Goal: Task Accomplishment & Management: Manage account settings

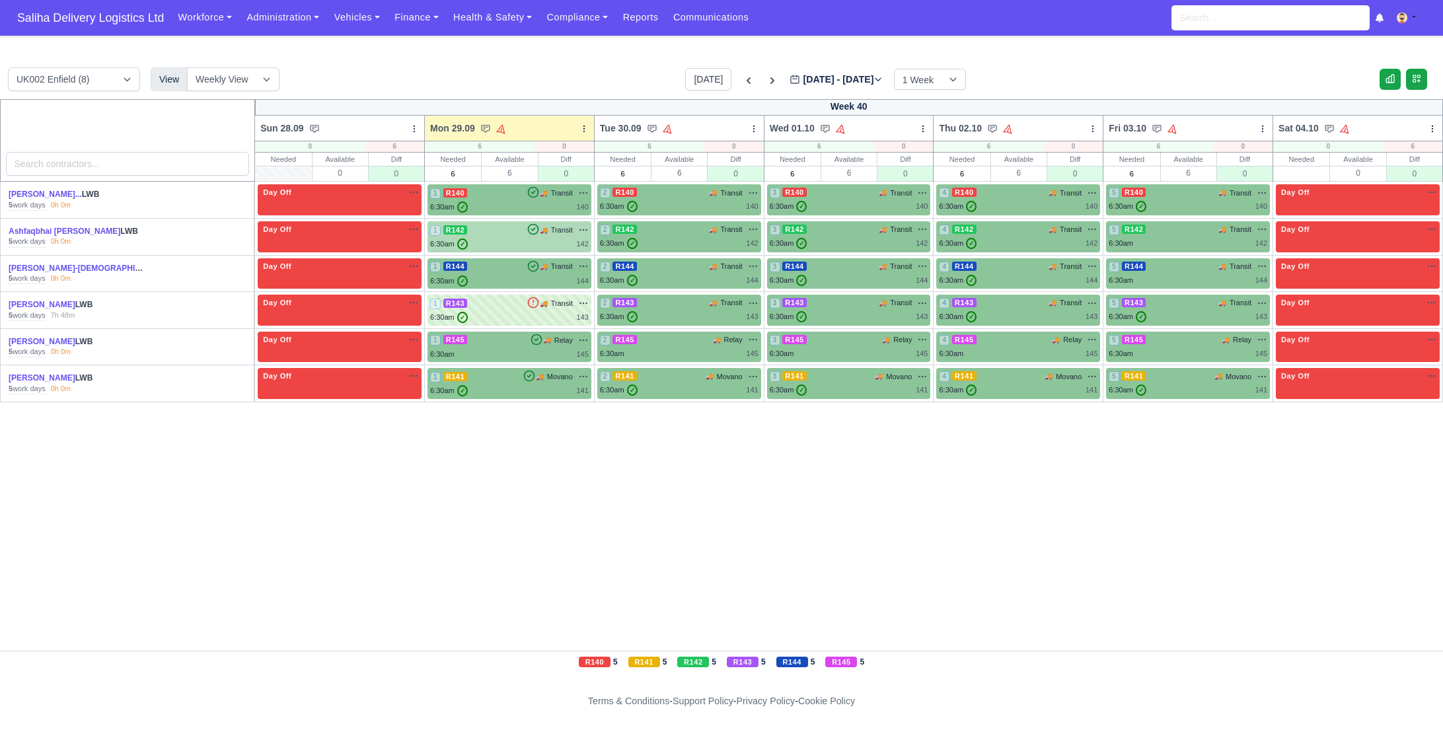
click at [527, 243] on div "6:30am ✓ 142" at bounding box center [509, 244] width 159 height 11
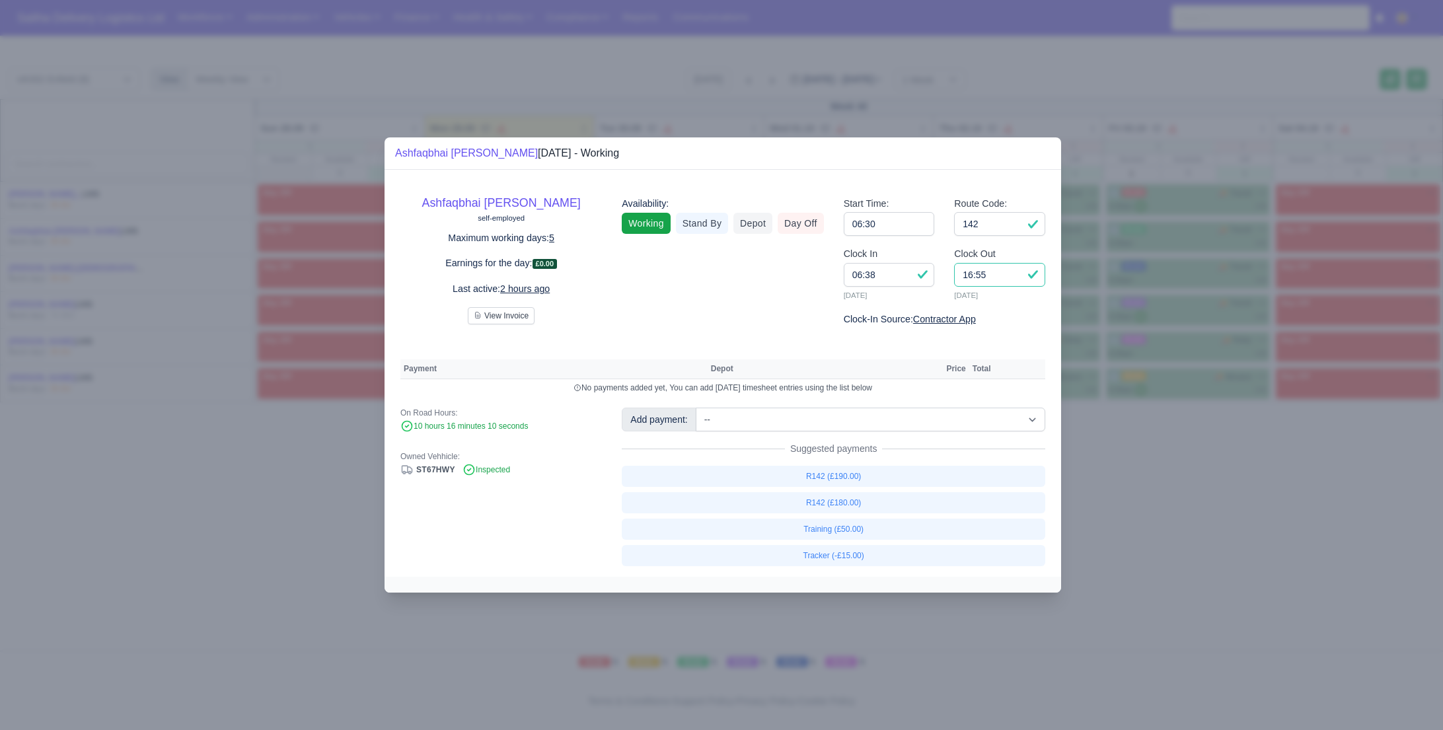
click at [1000, 277] on input "16:55" at bounding box center [999, 275] width 91 height 24
type input "16:50"
click at [843, 506] on link "R142 (£180.00)" at bounding box center [834, 502] width 424 height 21
select select "1"
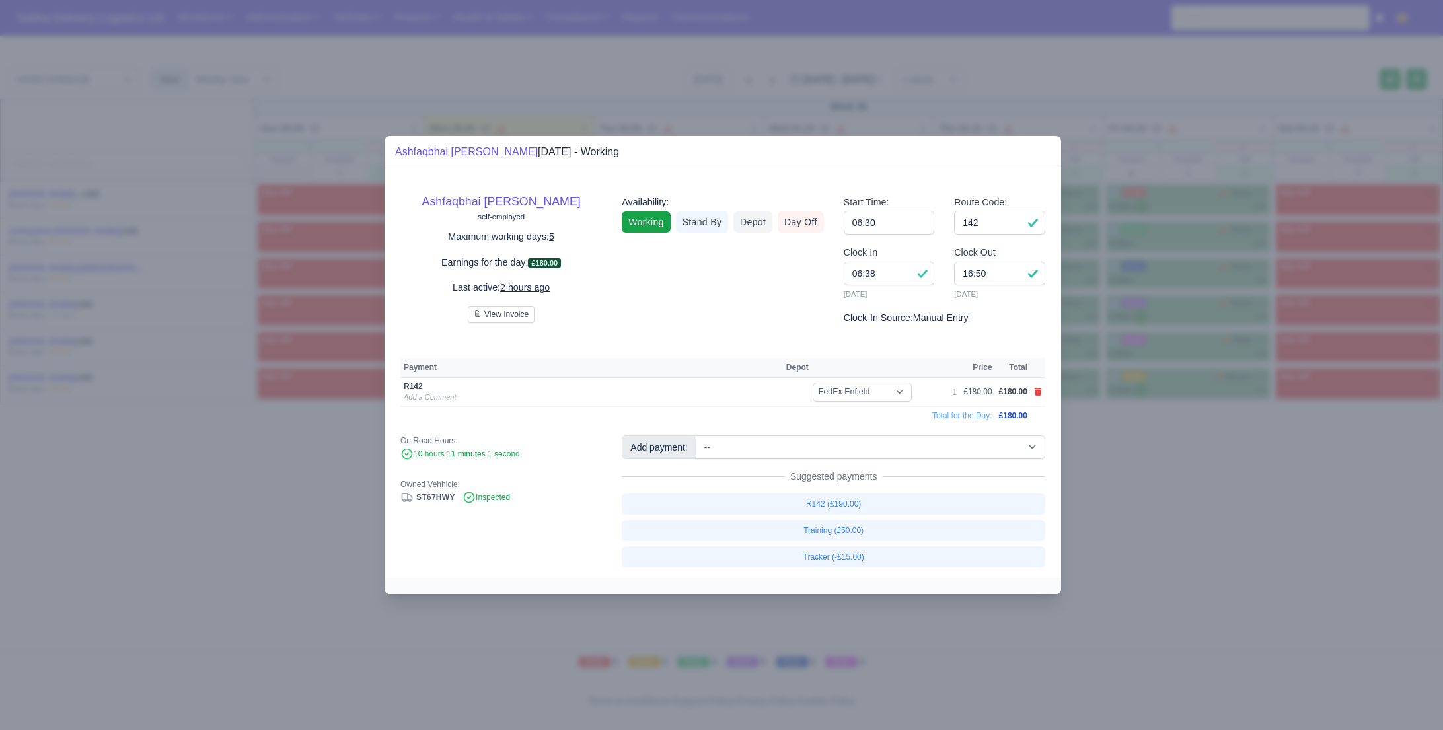
drag, startPoint x: 1191, startPoint y: 505, endPoint x: 887, endPoint y: 309, distance: 361.8
click at [1190, 505] on div at bounding box center [721, 365] width 1443 height 730
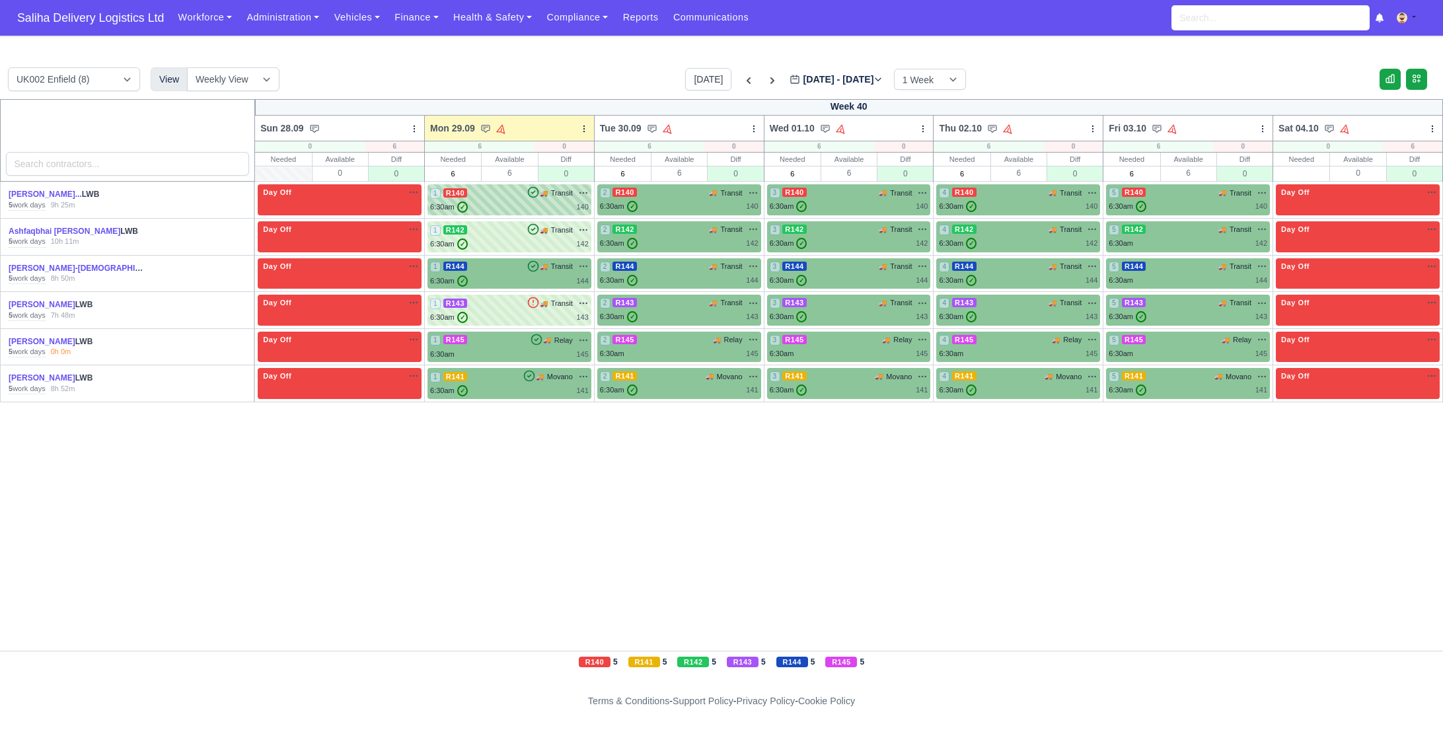
click at [530, 202] on div "6:30am ✓ 140" at bounding box center [509, 207] width 159 height 11
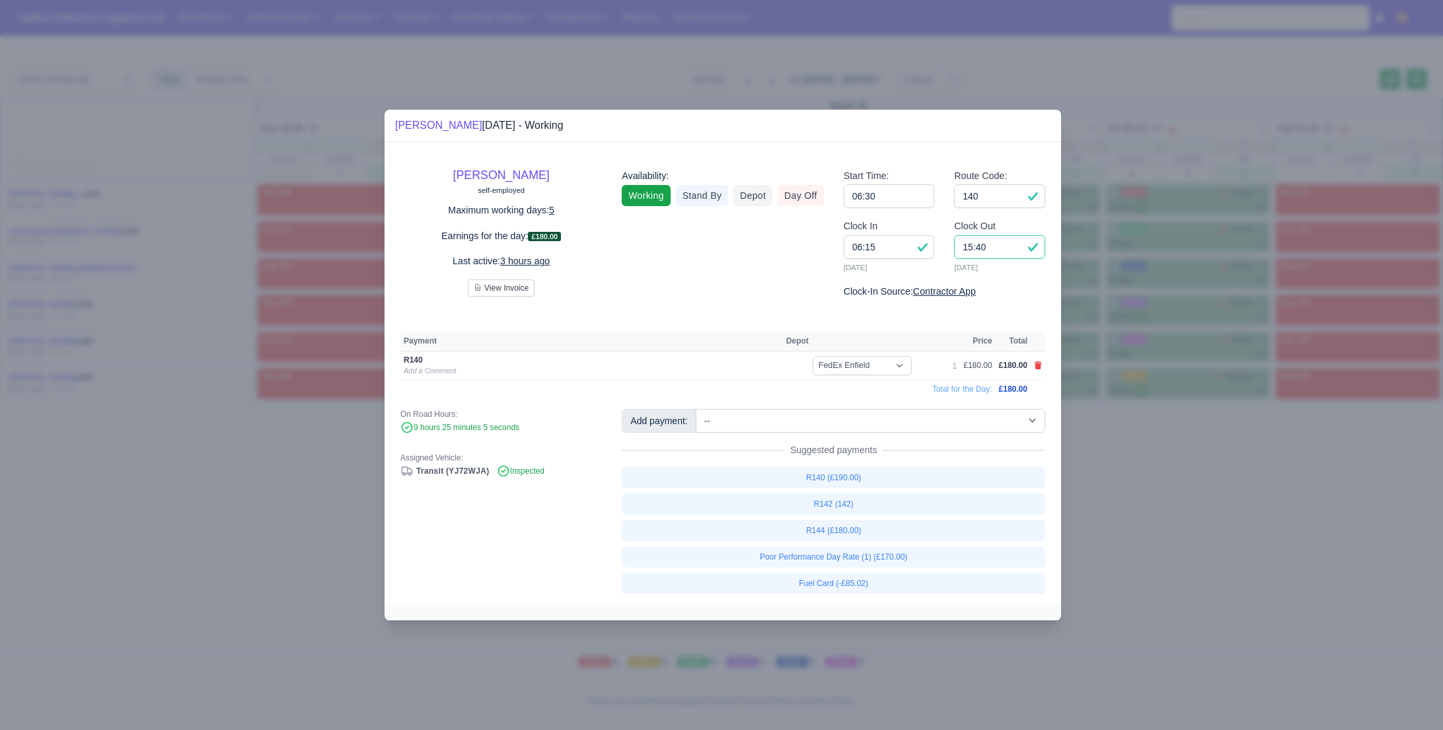
click at [1006, 253] on input "15:40" at bounding box center [999, 247] width 91 height 24
type input "1"
type input "14:50"
click at [1184, 474] on div at bounding box center [721, 365] width 1443 height 730
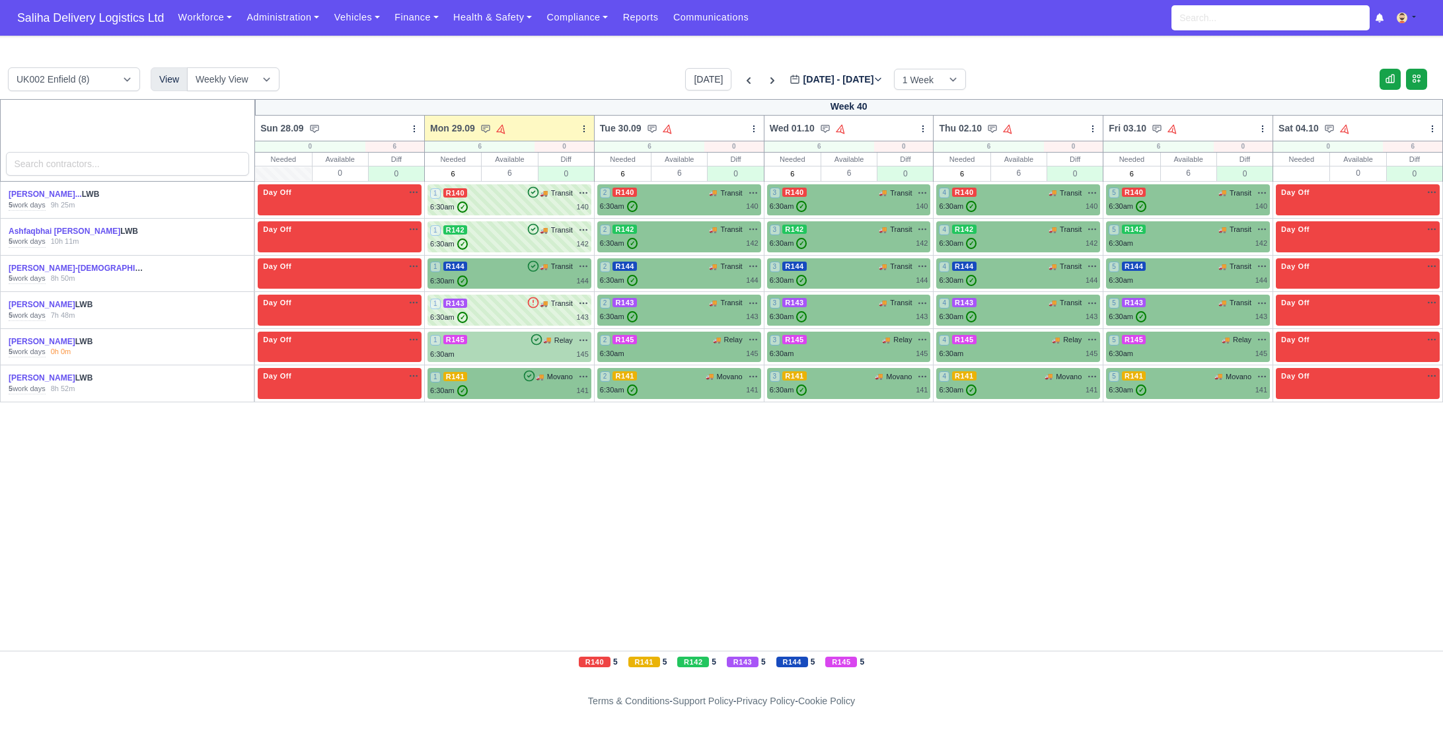
click at [502, 340] on div "1 R145 🚚 Relay" at bounding box center [509, 340] width 159 height 12
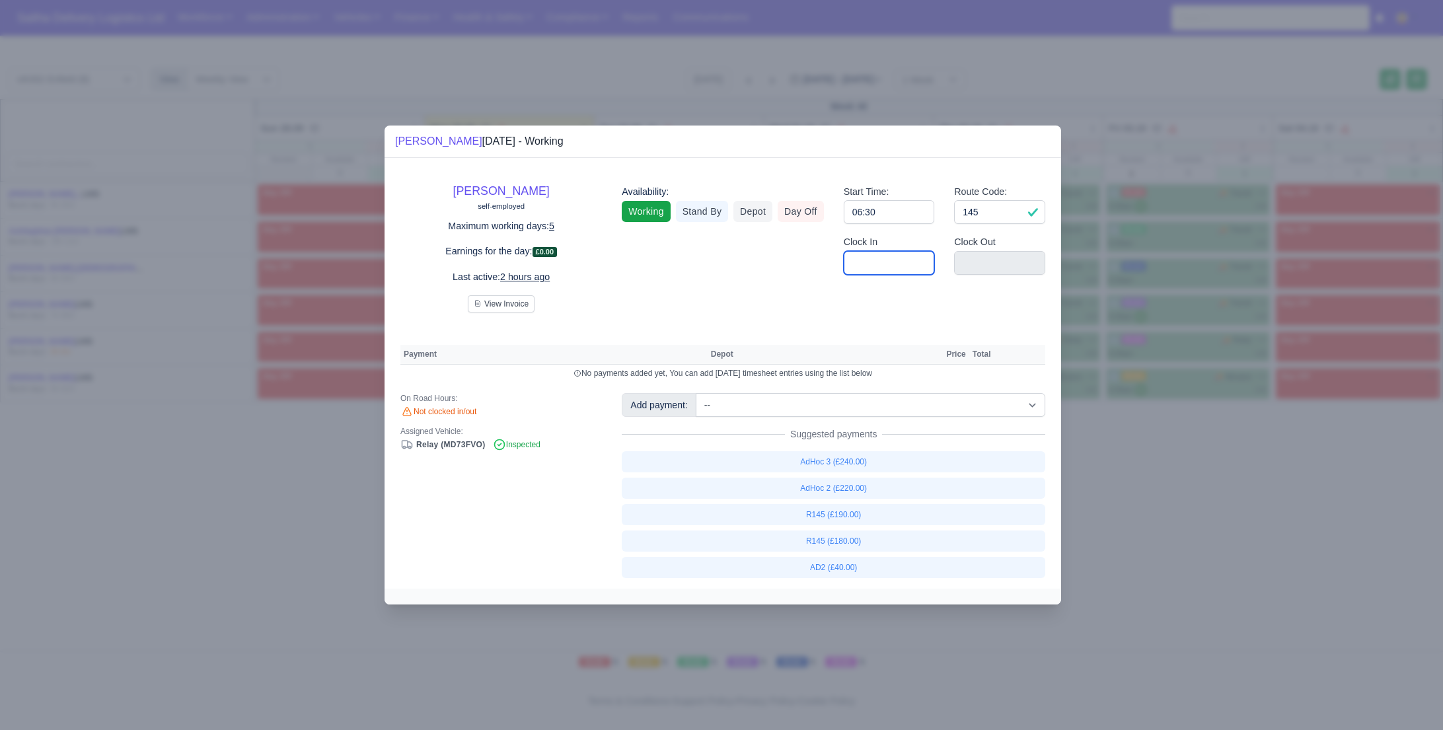
drag, startPoint x: 890, startPoint y: 267, endPoint x: 898, endPoint y: 274, distance: 10.8
click at [890, 267] on input "Clock In" at bounding box center [889, 263] width 91 height 24
type input "06:30"
click at [979, 263] on input "Clock Out" at bounding box center [999, 263] width 91 height 24
type input "14:00"
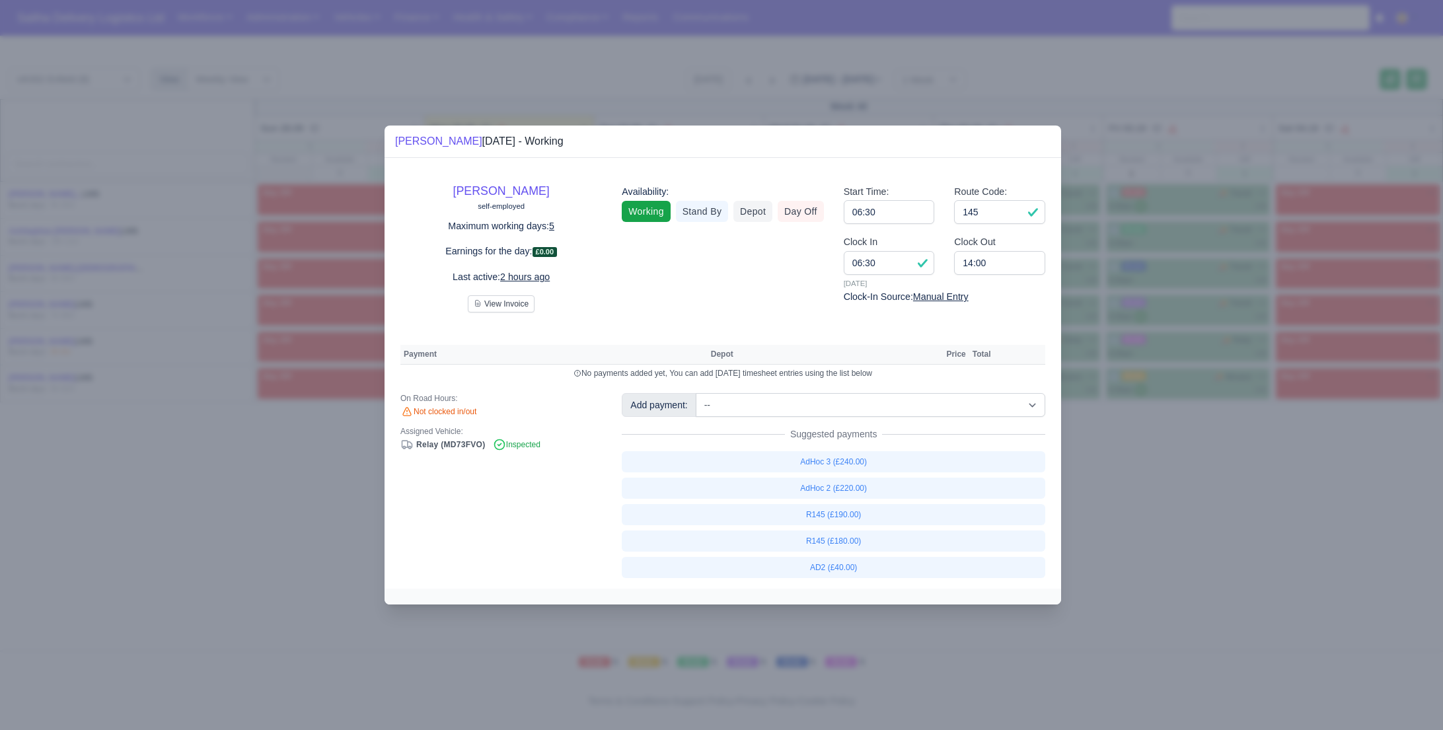
click at [693, 91] on div at bounding box center [721, 365] width 1443 height 730
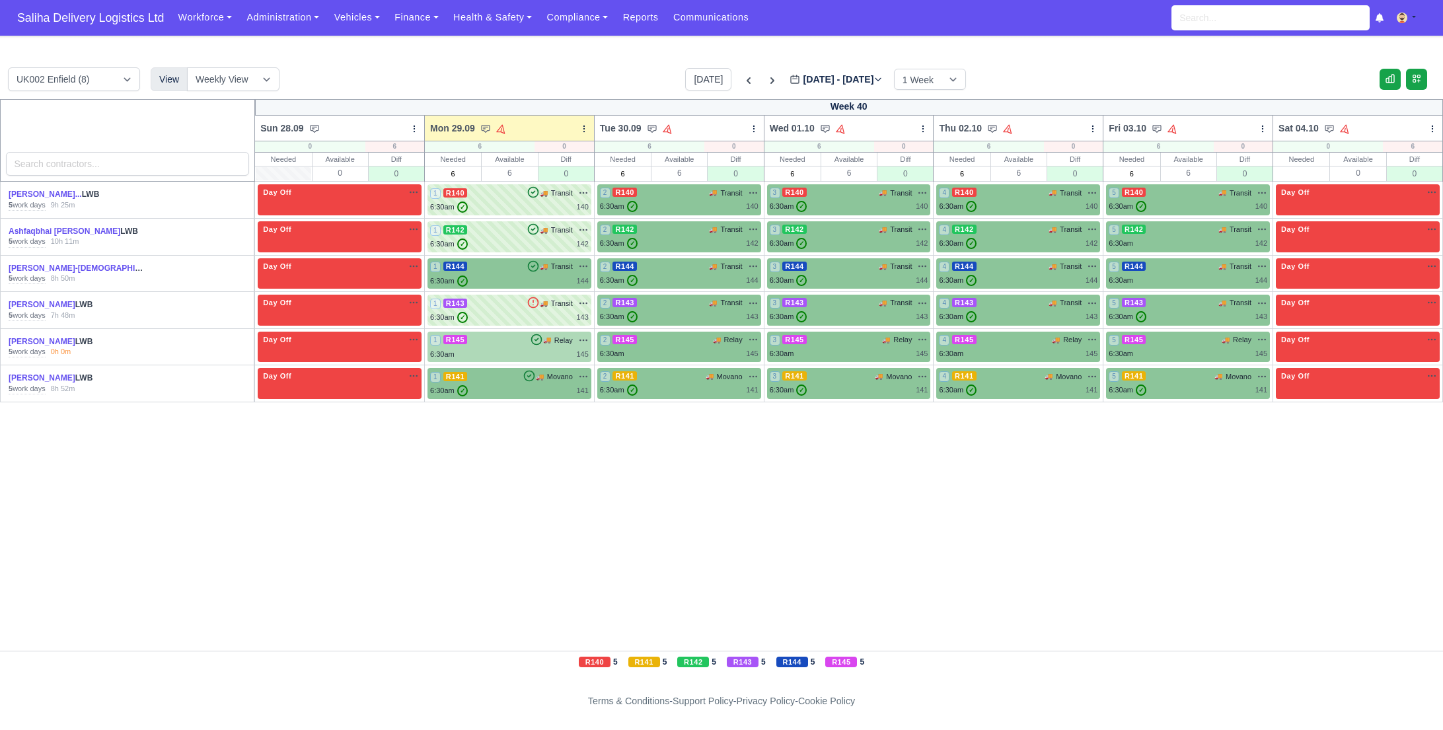
click at [506, 344] on div "1 R145 🚚 Relay" at bounding box center [509, 340] width 159 height 12
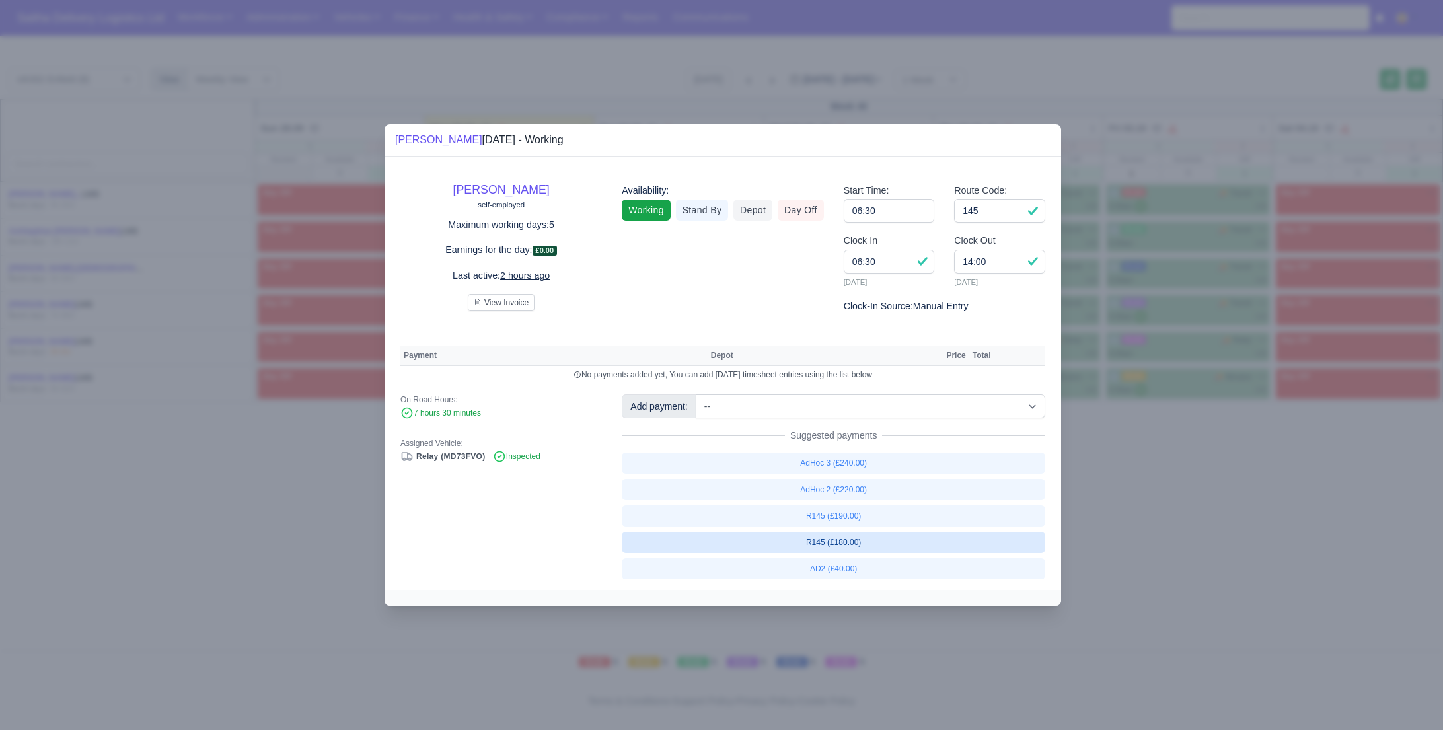
click at [868, 539] on link "R145 (£180.00)" at bounding box center [834, 542] width 424 height 21
select select "1"
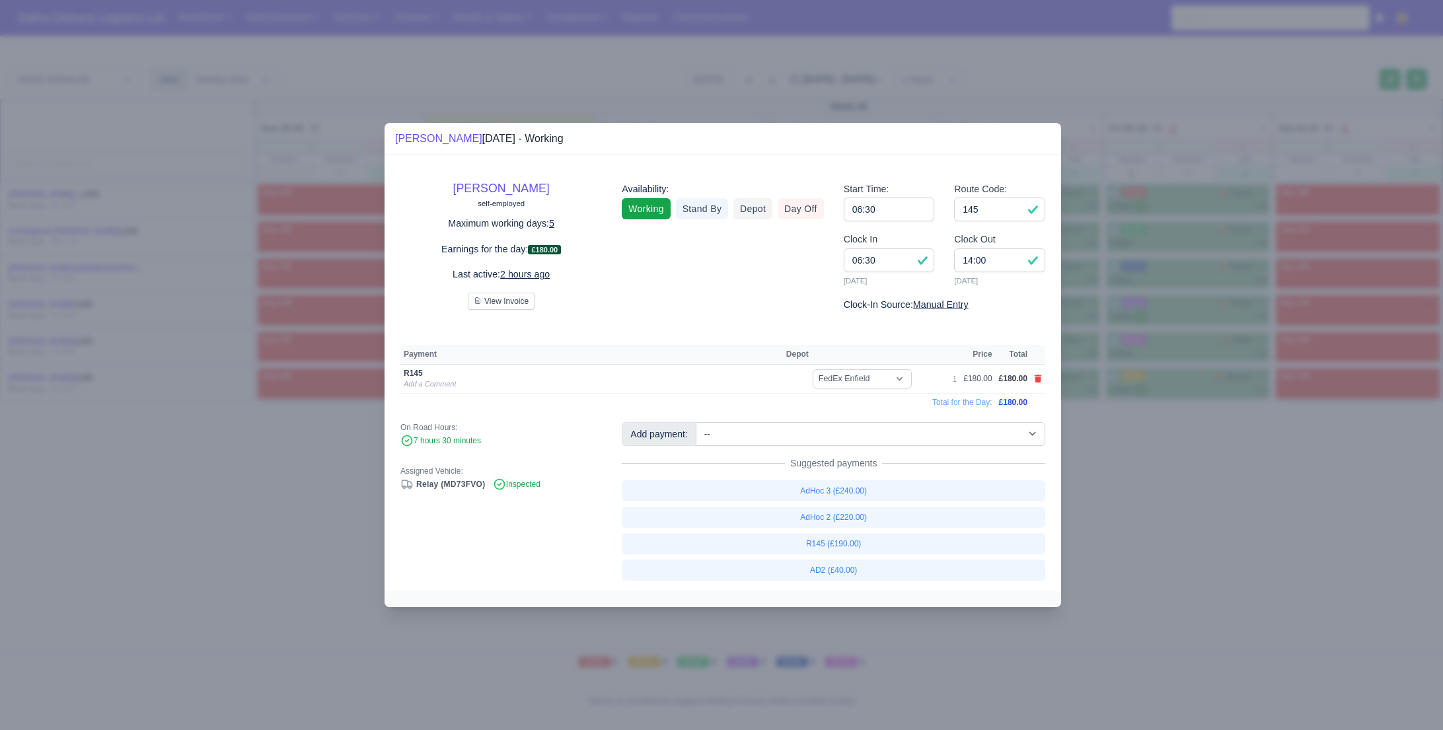
click at [1218, 488] on div at bounding box center [721, 365] width 1443 height 730
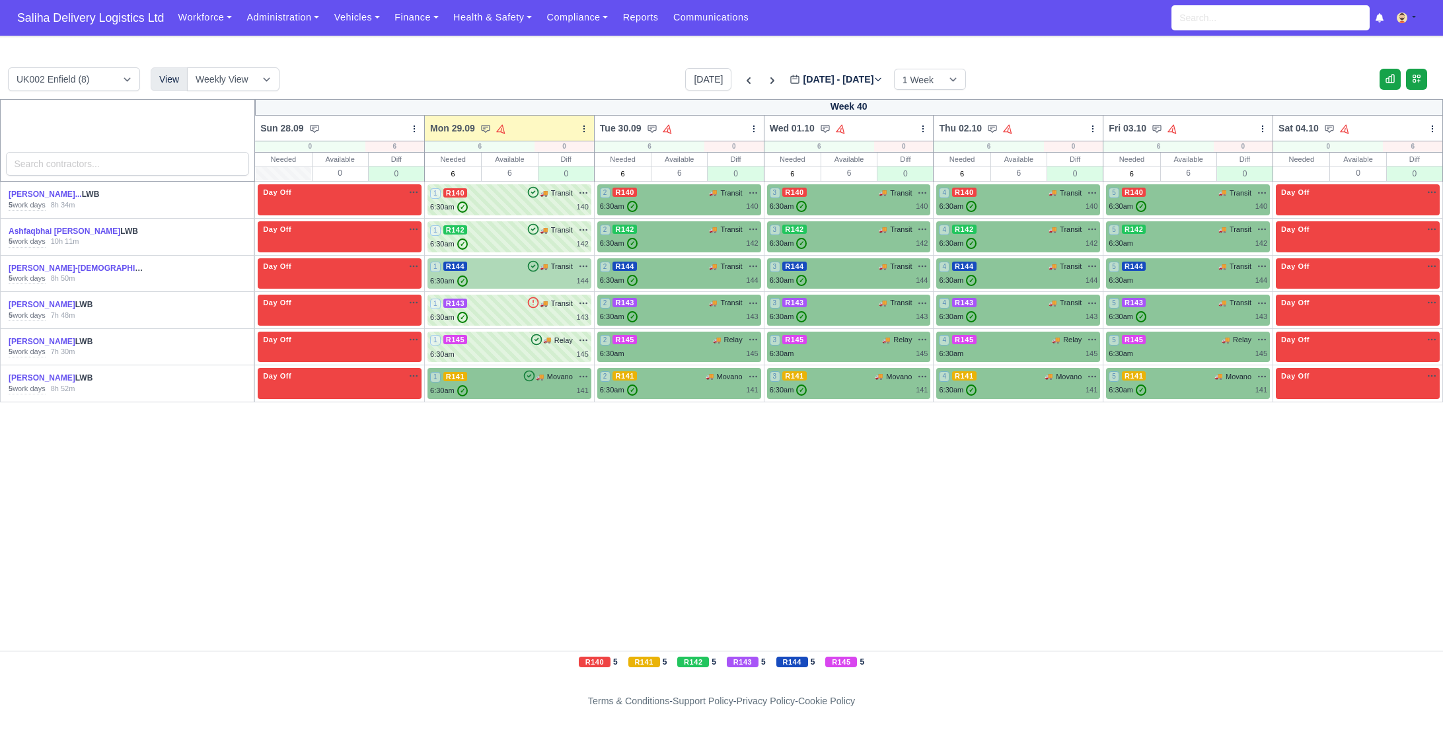
click at [533, 274] on div "1 R144 🚚 Transit" at bounding box center [509, 274] width 159 height 26
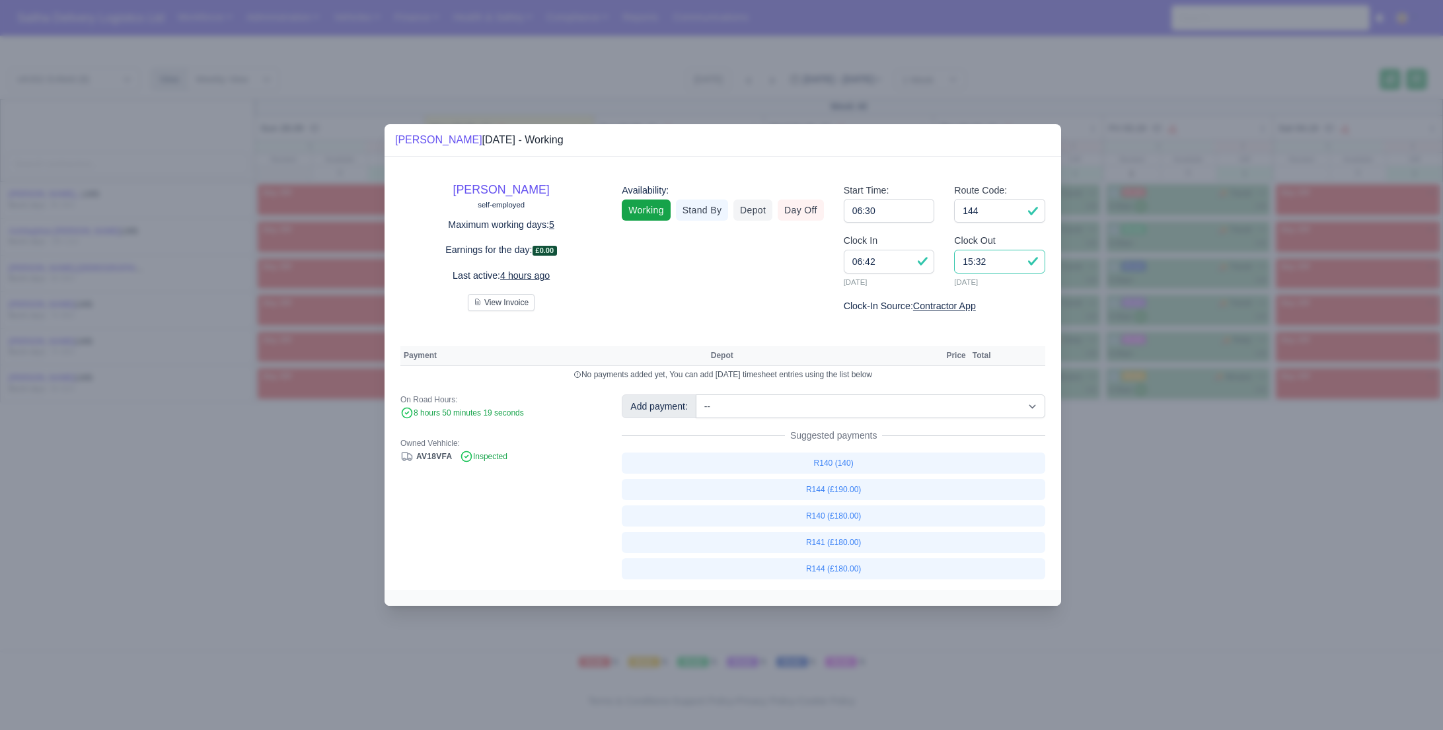
click at [996, 266] on input "15:32" at bounding box center [999, 262] width 91 height 24
type input "15:15"
click at [1005, 220] on input "144" at bounding box center [999, 211] width 91 height 24
click at [847, 486] on link "R144 (£190.00)" at bounding box center [834, 489] width 424 height 21
select select "1"
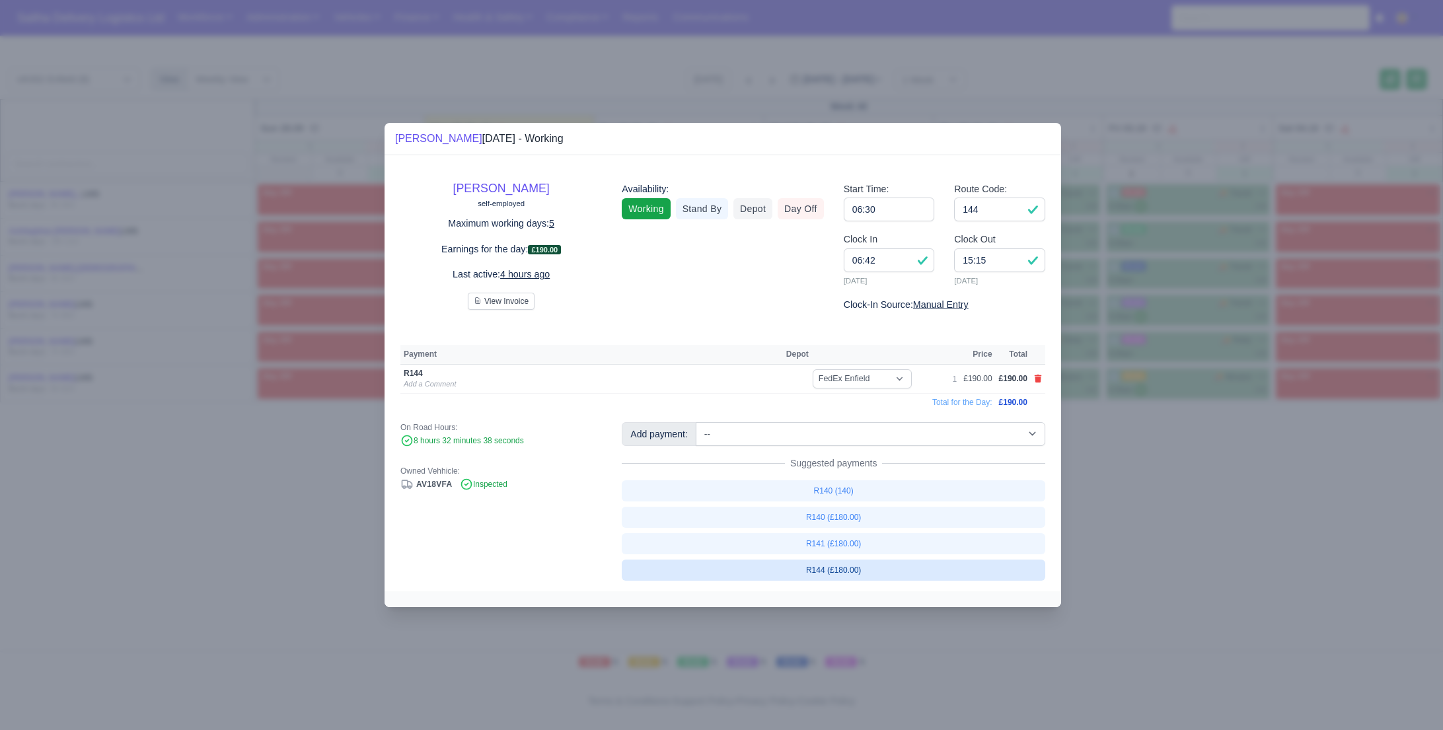
click at [844, 578] on link "R144 (£180.00)" at bounding box center [834, 570] width 424 height 21
select select "1"
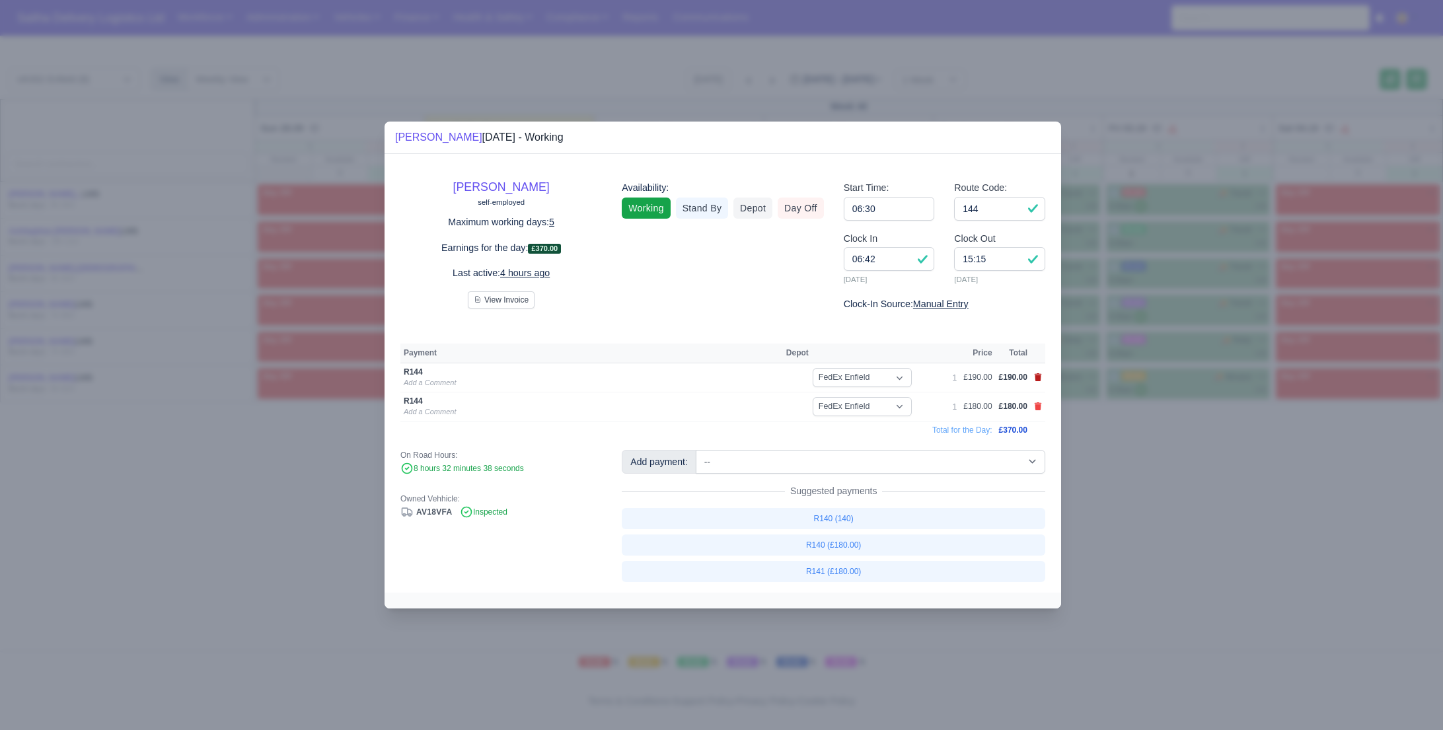
click at [1039, 378] on icon at bounding box center [1038, 377] width 7 height 8
select select
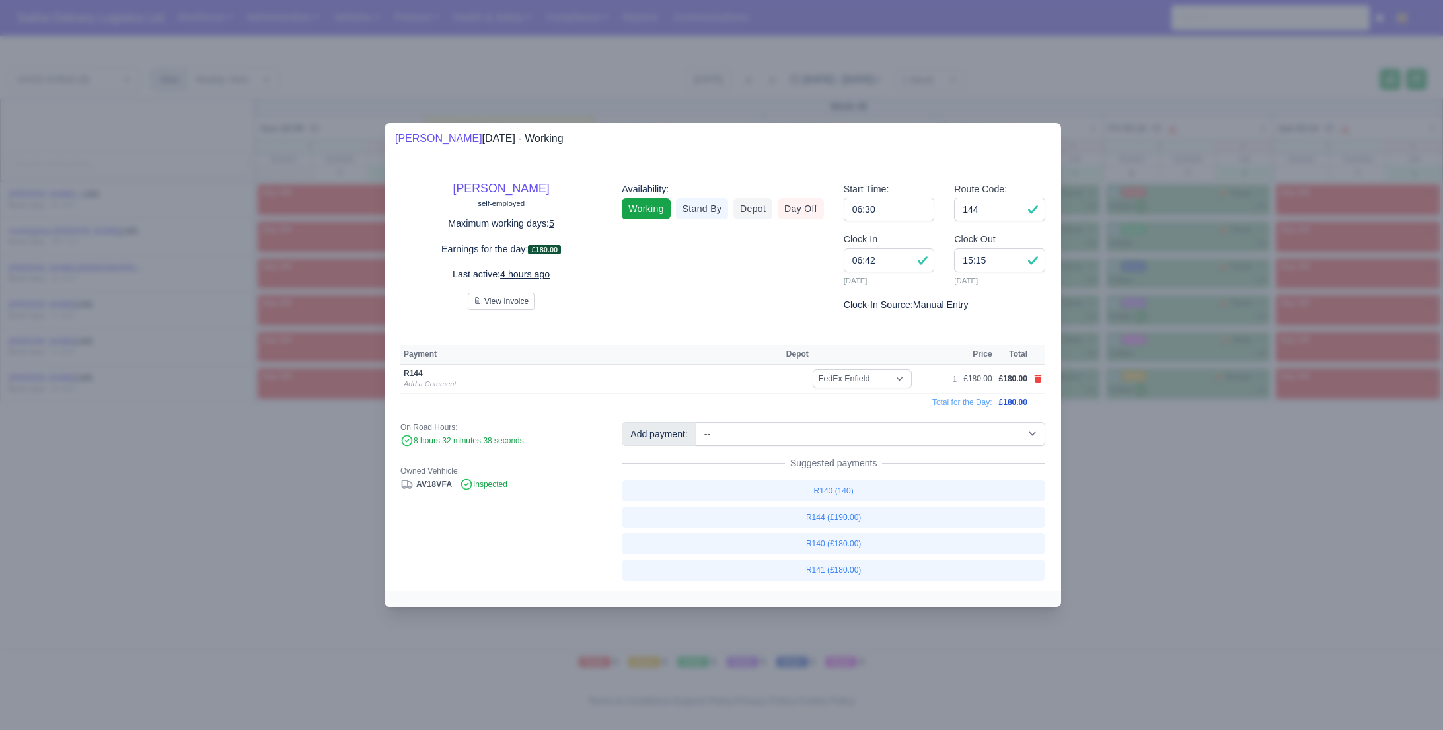
click at [1217, 496] on div at bounding box center [721, 365] width 1443 height 730
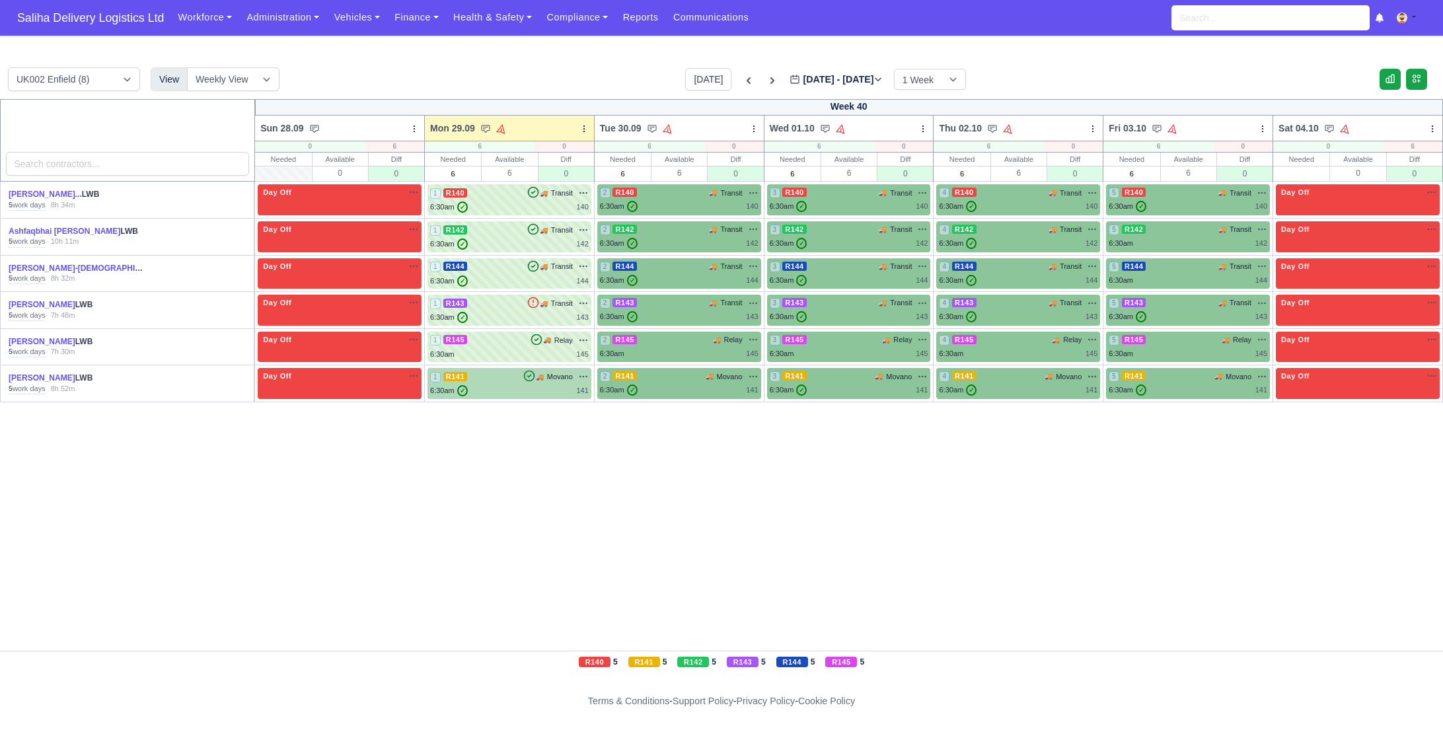
click at [548, 383] on div "1 R141 🚚 Movano" at bounding box center [509, 384] width 159 height 26
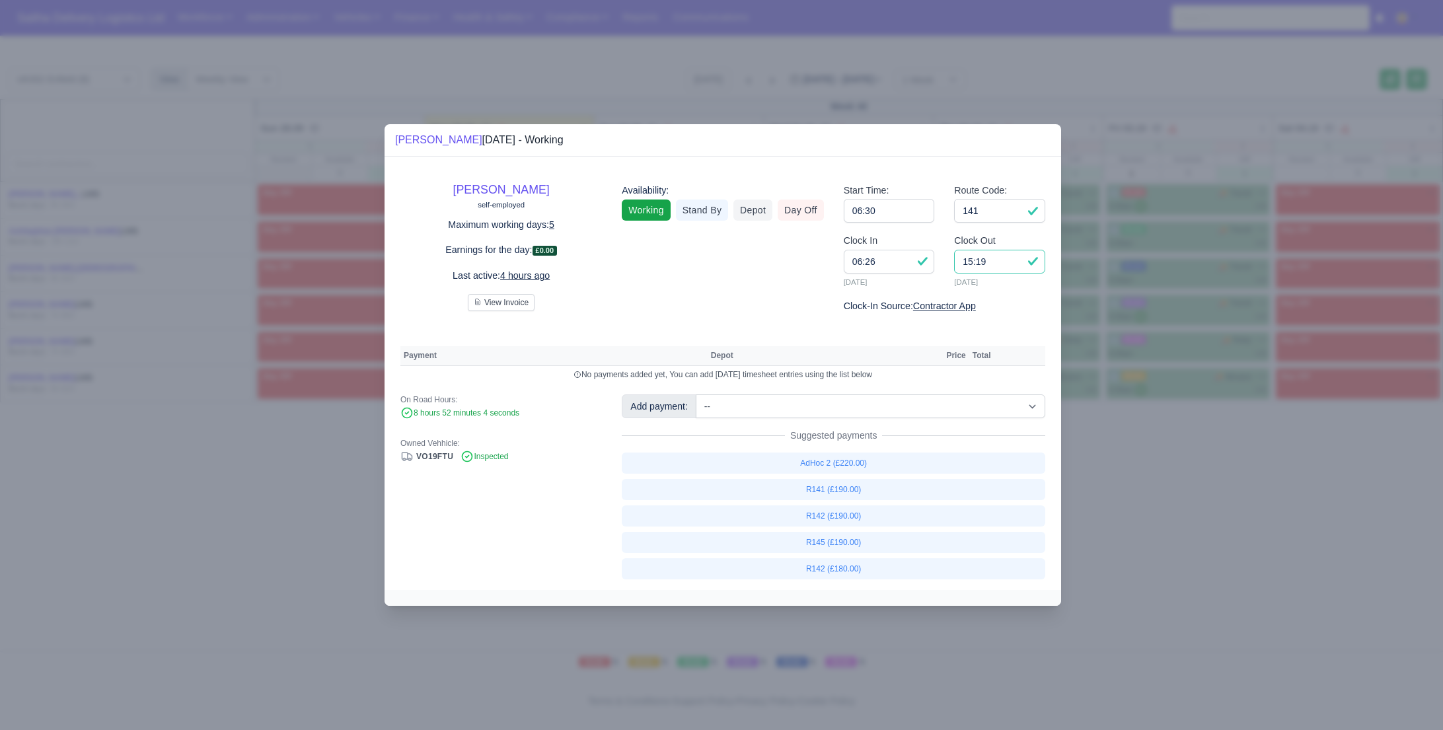
click at [994, 259] on input "15:19" at bounding box center [999, 262] width 91 height 24
type input "15:00"
click at [834, 544] on link "R145 (£190.00)" at bounding box center [834, 542] width 424 height 21
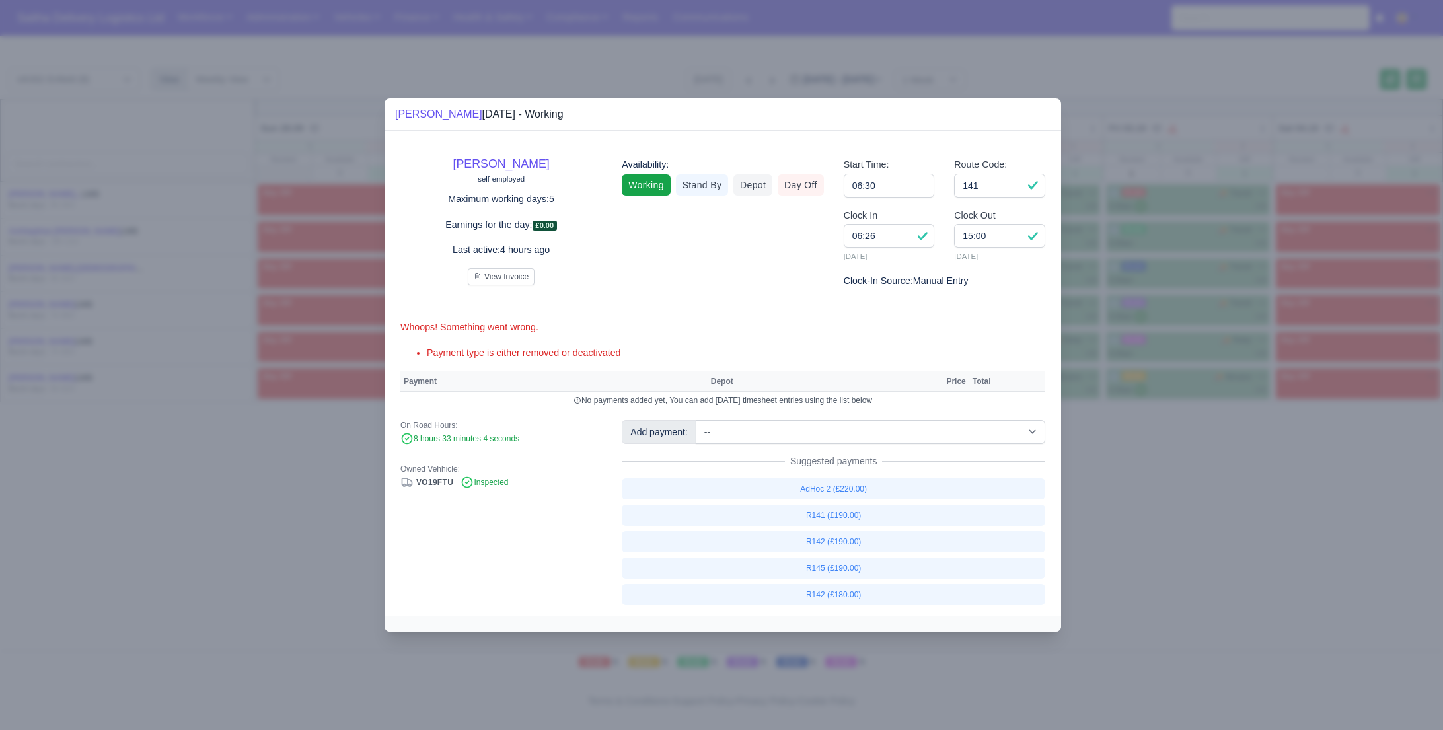
select select "1"
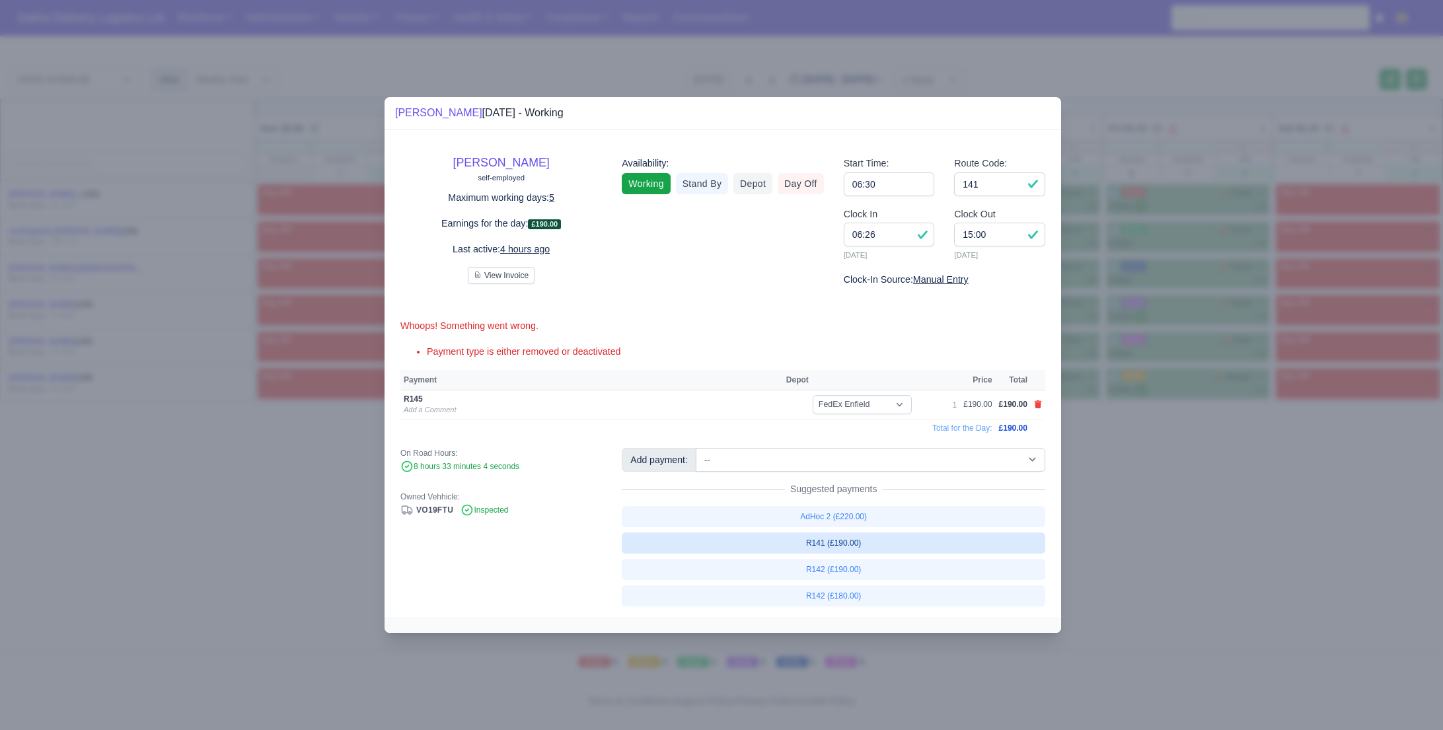
click at [849, 539] on link "R141 (£190.00)" at bounding box center [834, 543] width 424 height 21
select select "1"
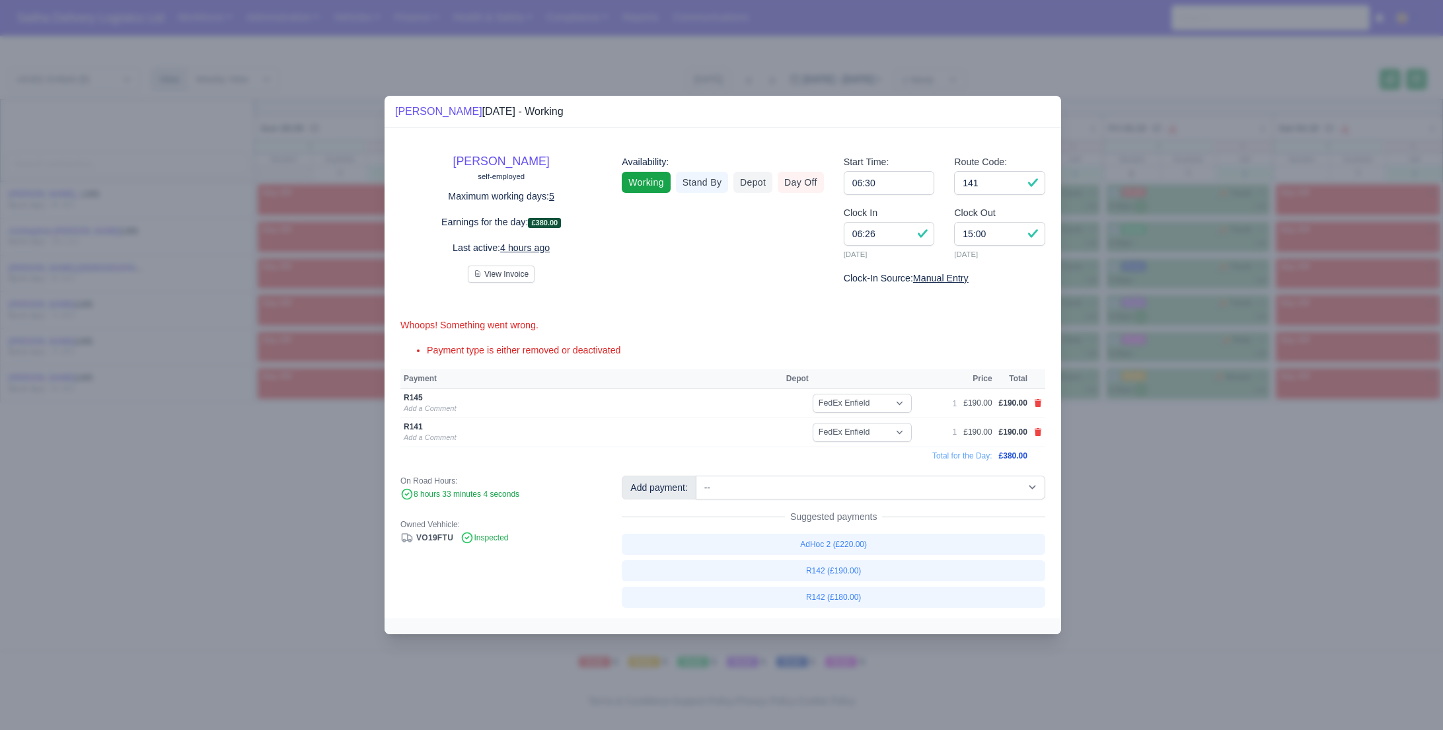
click at [1189, 527] on div at bounding box center [721, 365] width 1443 height 730
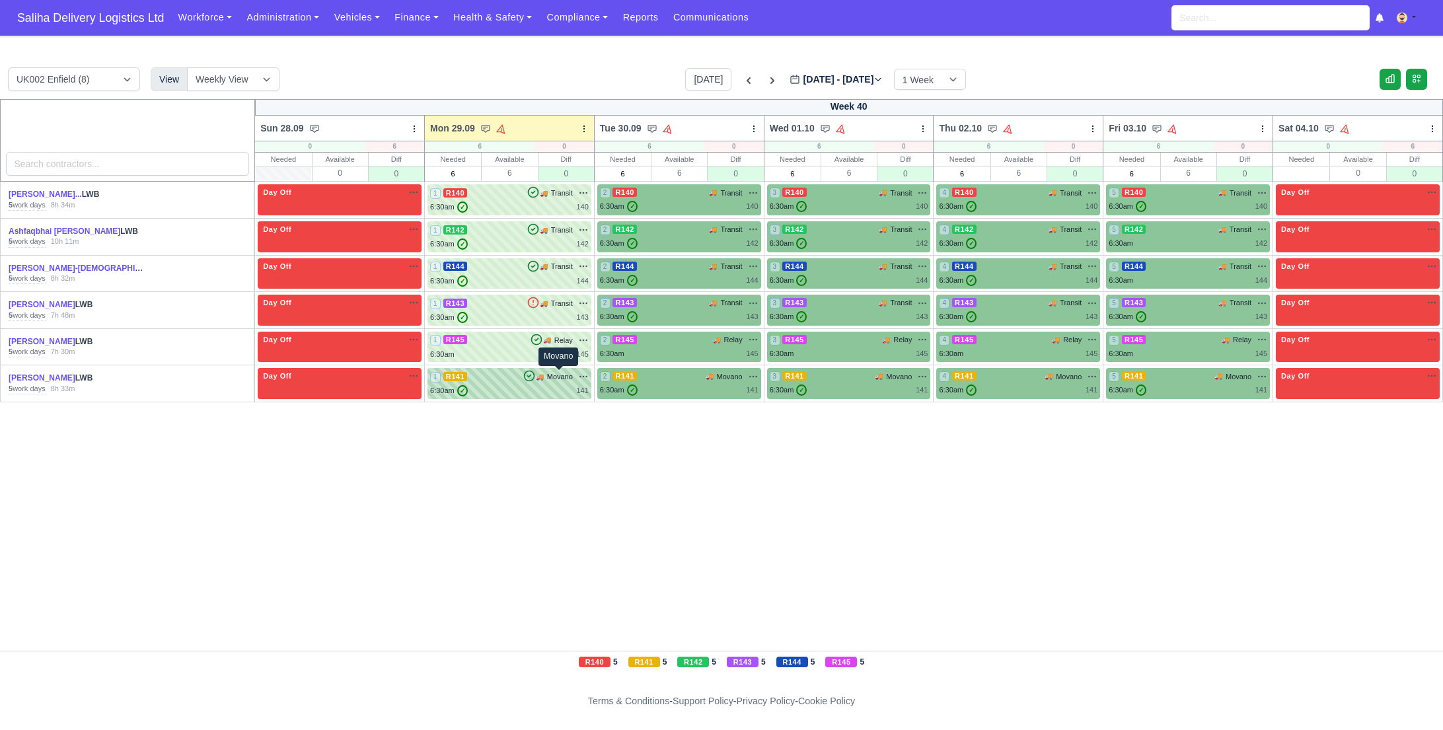
click at [548, 374] on span "Movano" at bounding box center [560, 376] width 26 height 11
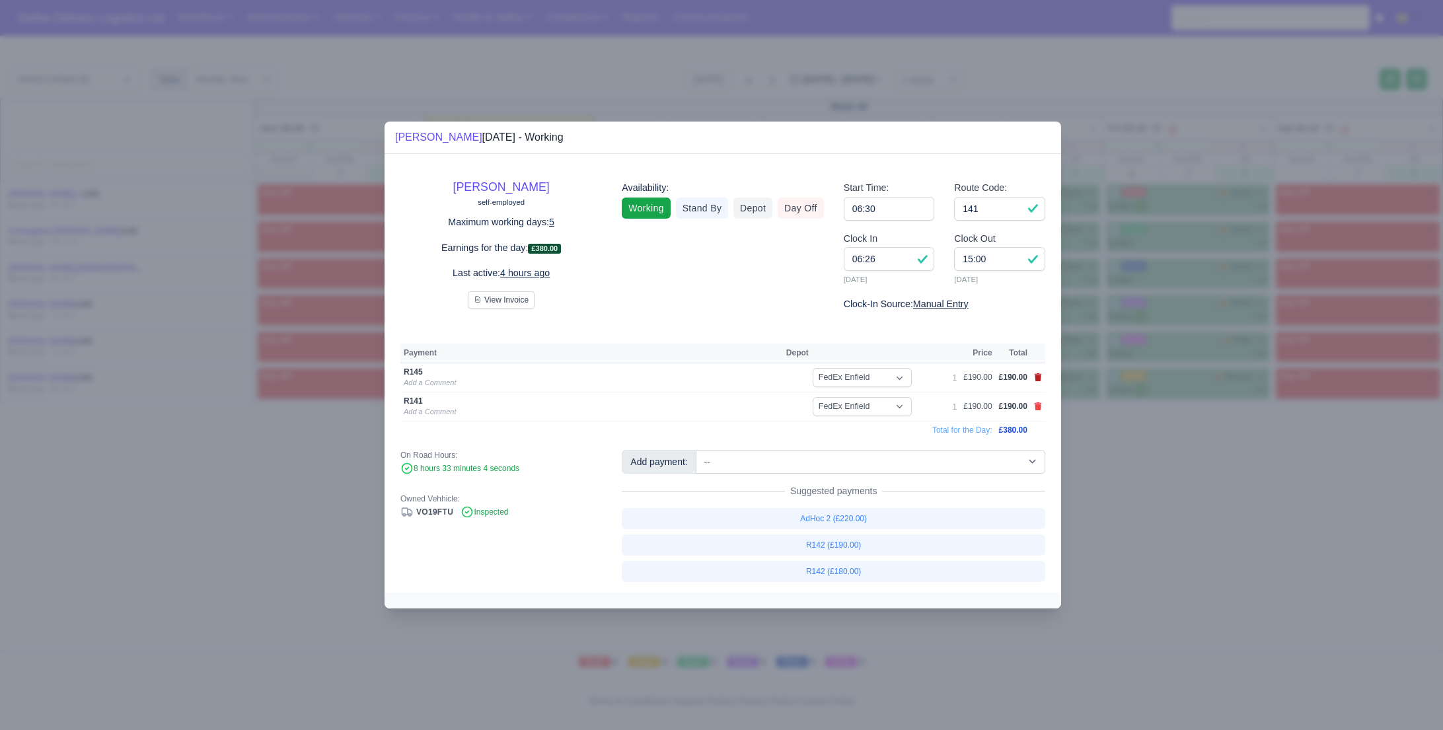
click at [1038, 376] on icon at bounding box center [1038, 377] width 8 height 8
select select
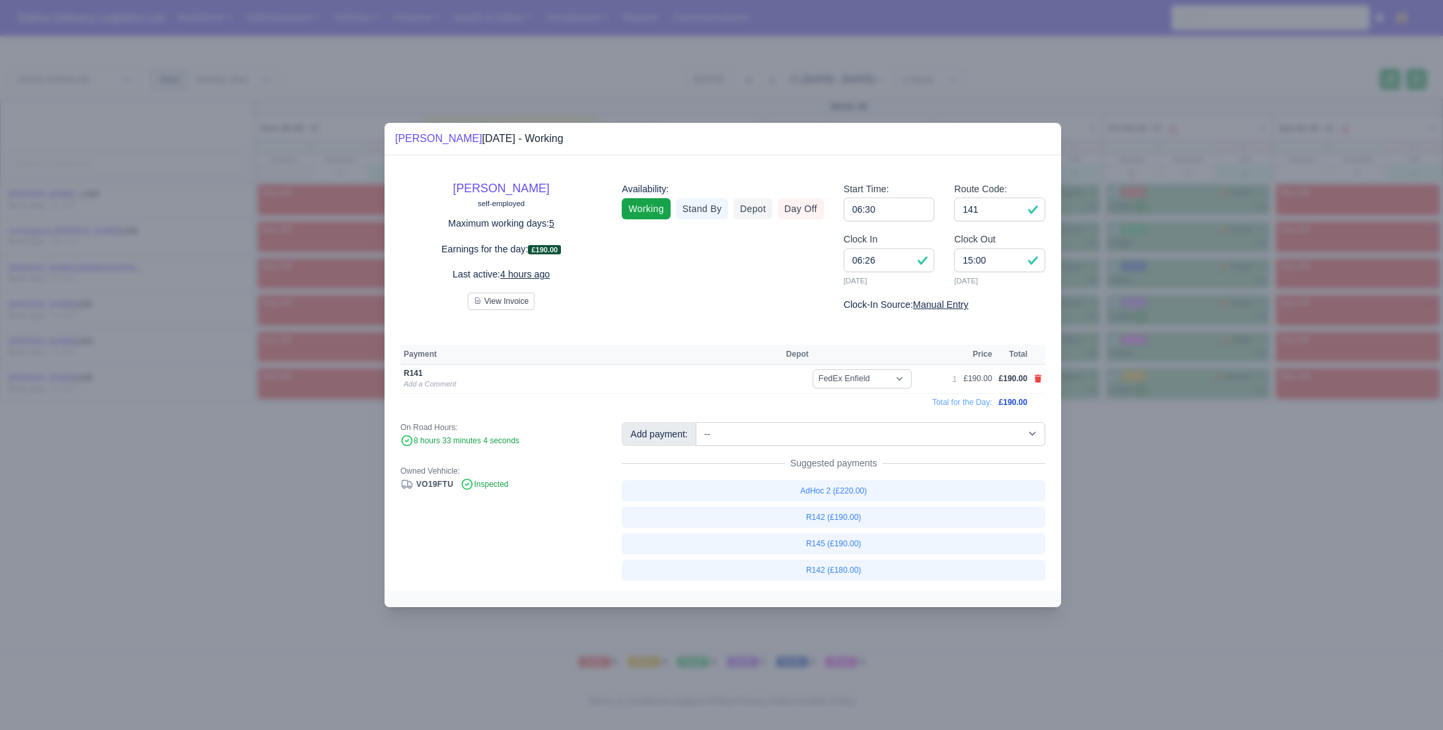
click at [1154, 476] on div at bounding box center [721, 365] width 1443 height 730
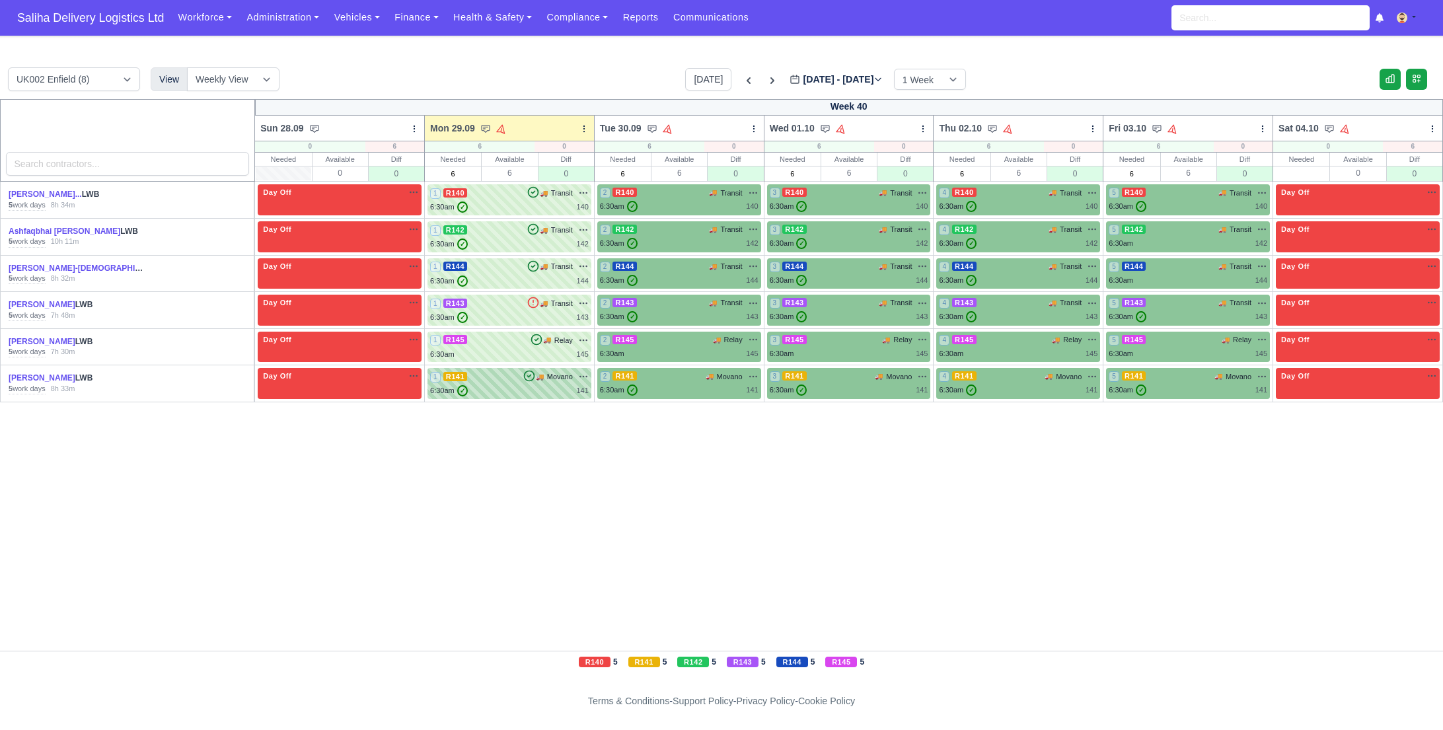
click at [539, 385] on div "6:30am ✓ 141" at bounding box center [509, 390] width 159 height 11
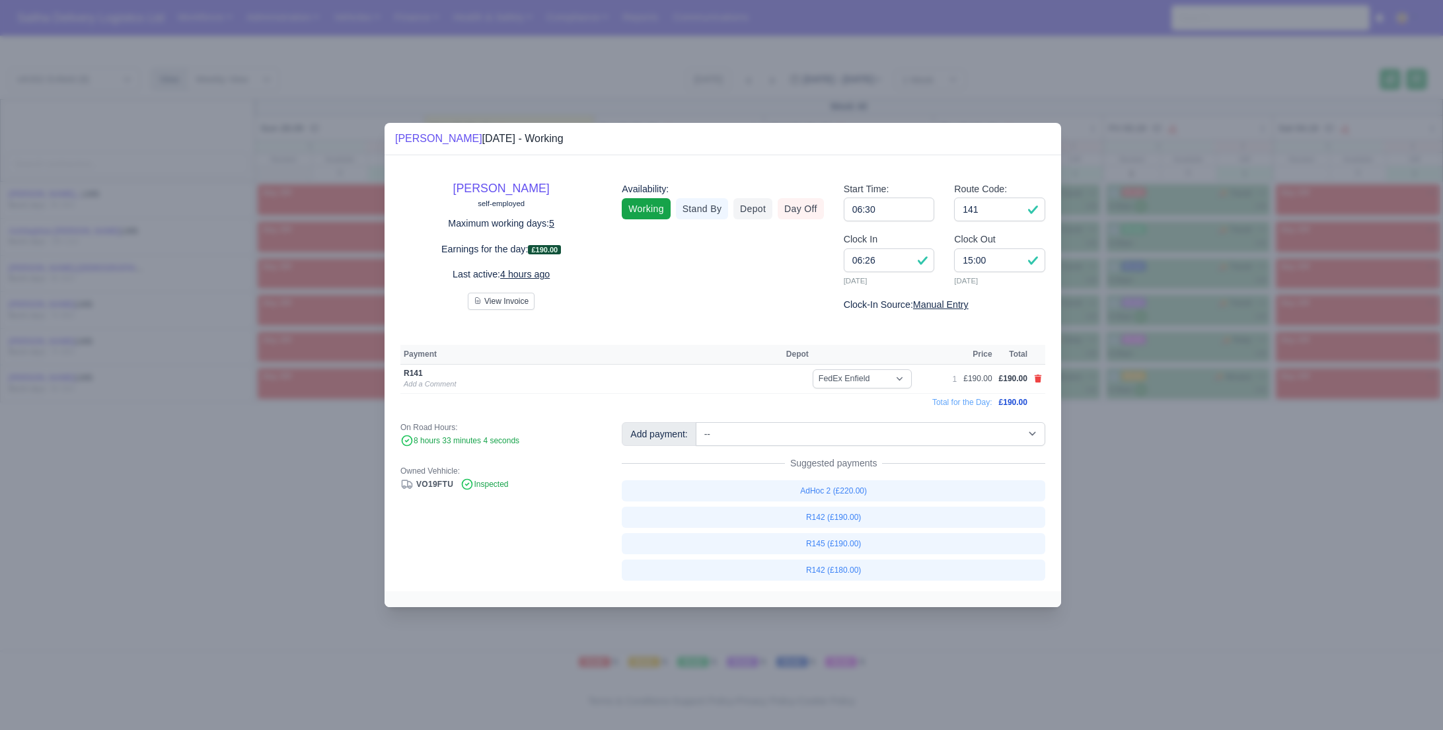
drag, startPoint x: 1145, startPoint y: 463, endPoint x: 1180, endPoint y: 254, distance: 211.1
click at [1146, 463] on div at bounding box center [721, 365] width 1443 height 730
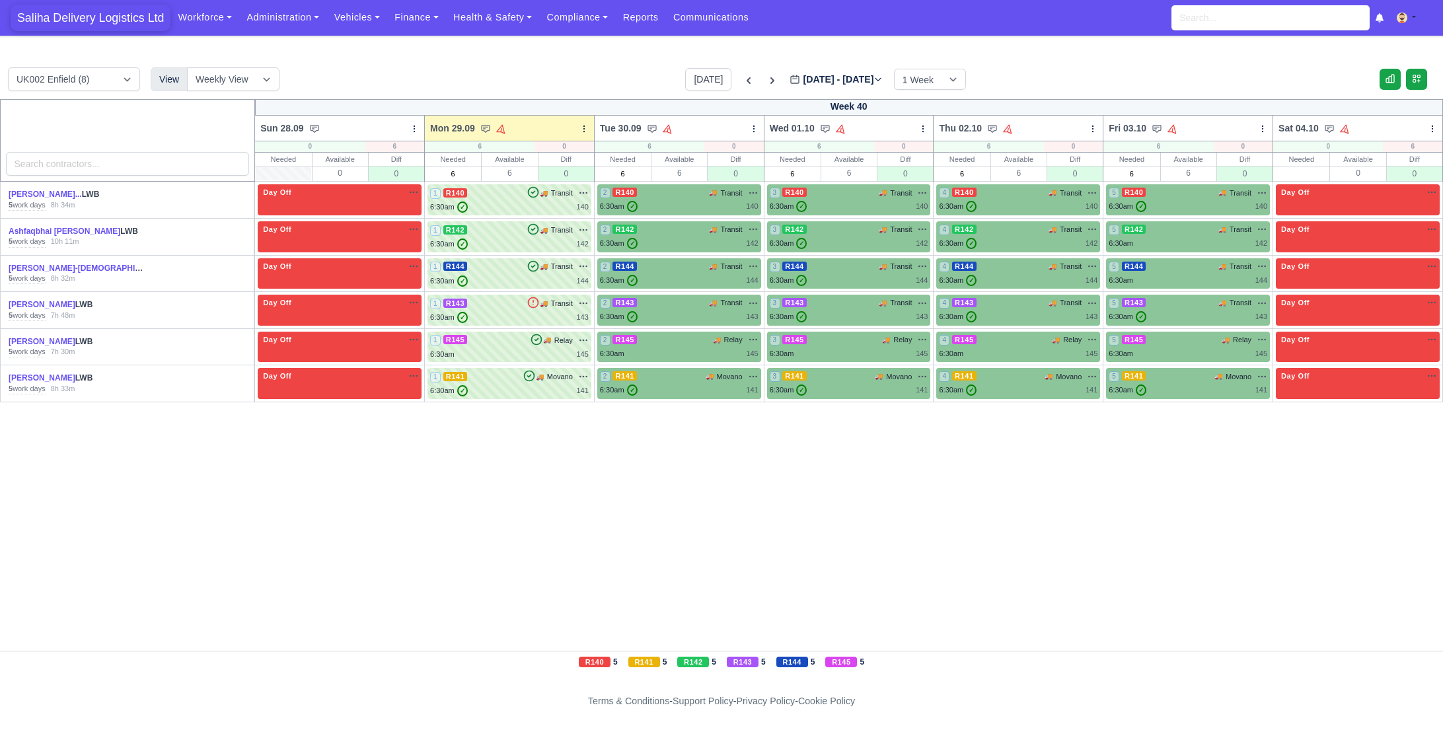
click at [118, 26] on span "Saliha Delivery Logistics Ltd" at bounding box center [91, 18] width 160 height 26
